Goal: Find specific page/section: Find specific page/section

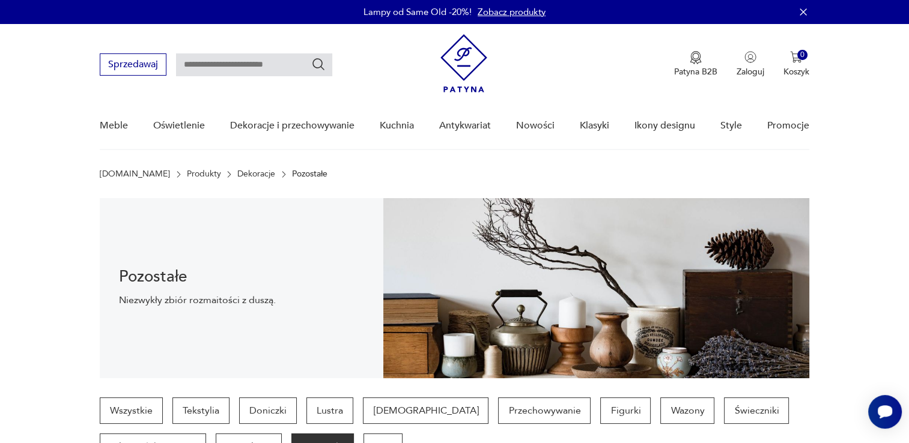
click at [232, 60] on input "text" at bounding box center [254, 64] width 156 height 23
type input "**********"
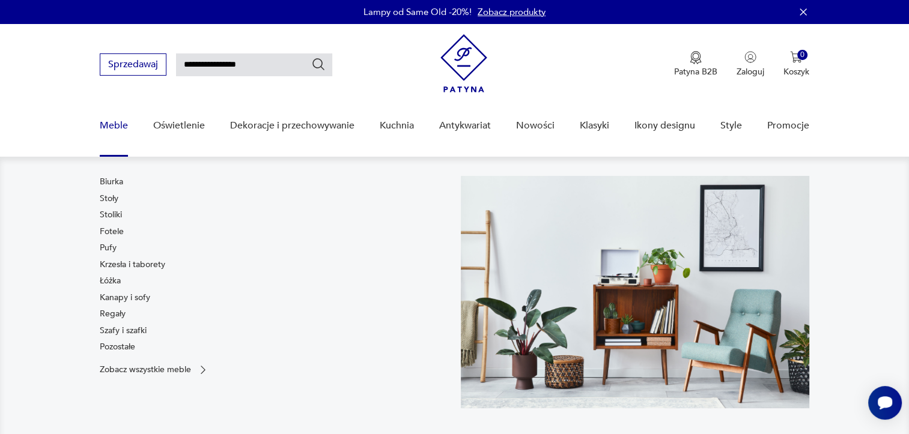
click at [116, 126] on link "Meble" at bounding box center [114, 126] width 28 height 46
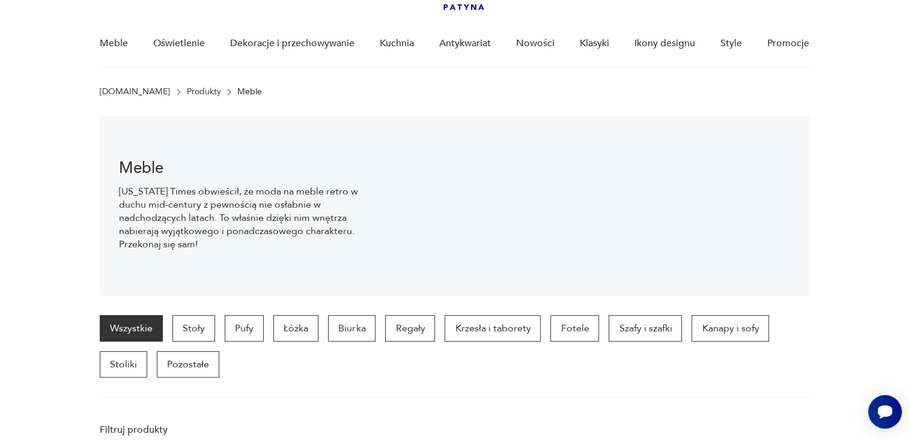
scroll to position [84, 0]
